Goal: Information Seeking & Learning: Learn about a topic

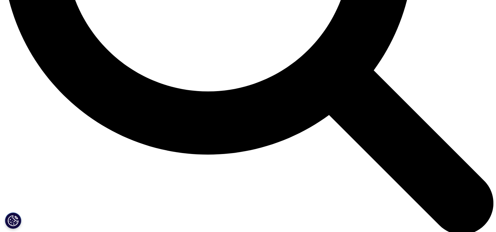
scroll to position [757, 0]
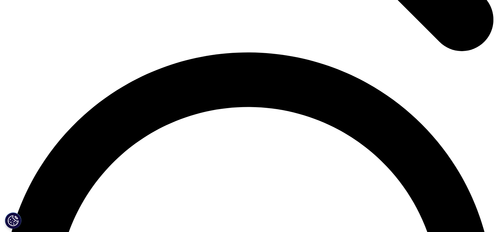
scroll to position [942, 0]
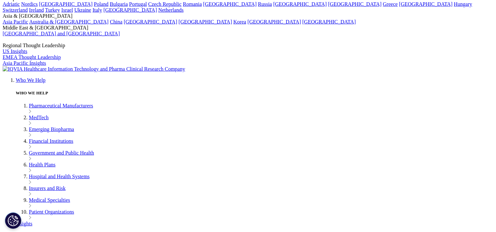
scroll to position [1540, 0]
